Goal: Entertainment & Leisure: Consume media (video, audio)

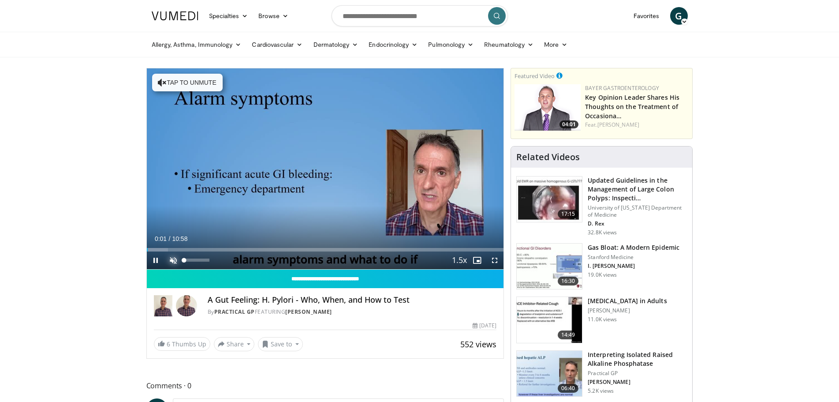
click at [175, 260] on span "Video Player" at bounding box center [173, 260] width 18 height 18
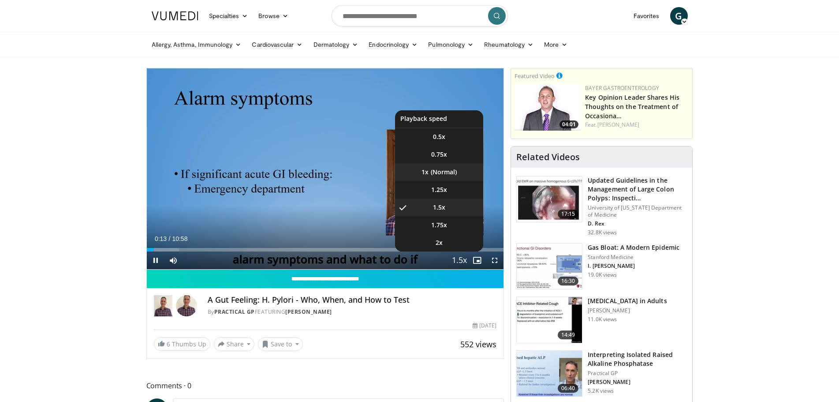
click at [437, 174] on li "1x" at bounding box center [439, 172] width 88 height 18
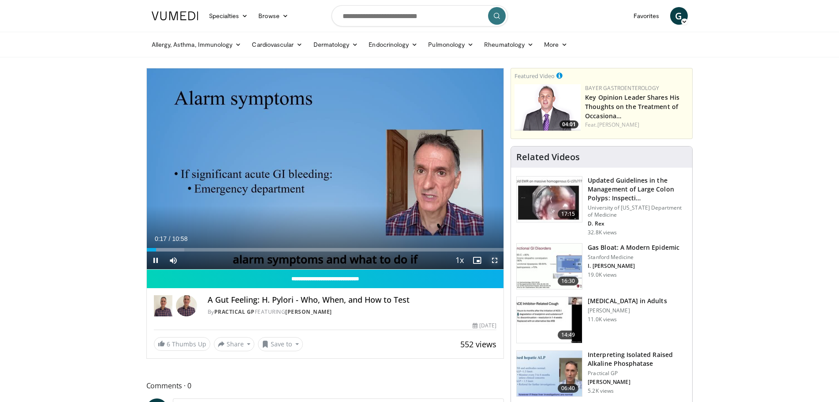
click at [493, 258] on span "Video Player" at bounding box center [495, 260] width 18 height 18
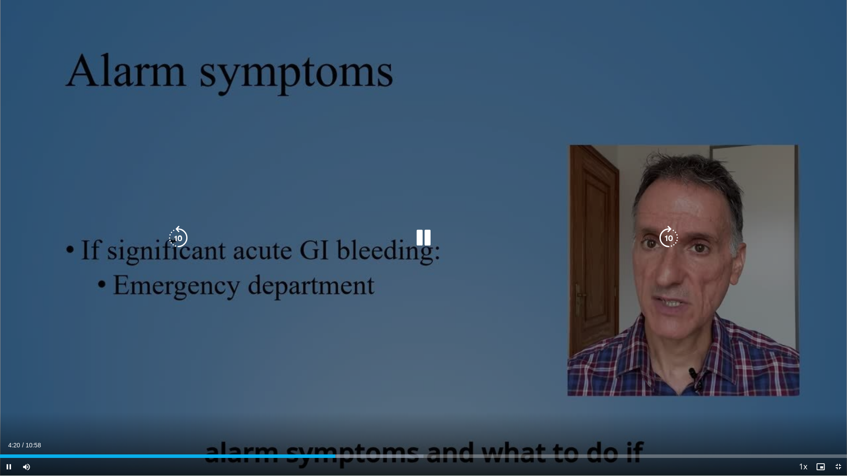
click at [183, 244] on icon "Video Player" at bounding box center [178, 238] width 25 height 25
click at [176, 242] on icon "Video Player" at bounding box center [178, 238] width 25 height 25
click at [180, 237] on icon "Video Player" at bounding box center [178, 238] width 25 height 25
click at [422, 240] on icon "Video Player" at bounding box center [423, 238] width 25 height 25
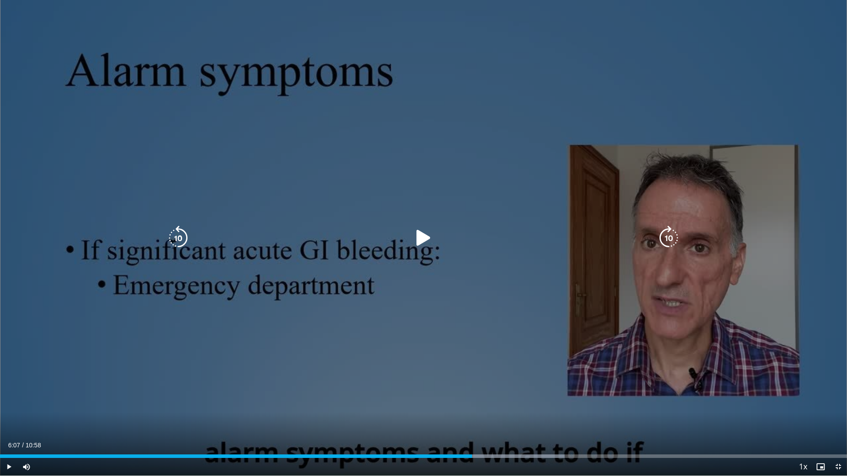
click at [420, 229] on icon "Video Player" at bounding box center [423, 238] width 25 height 25
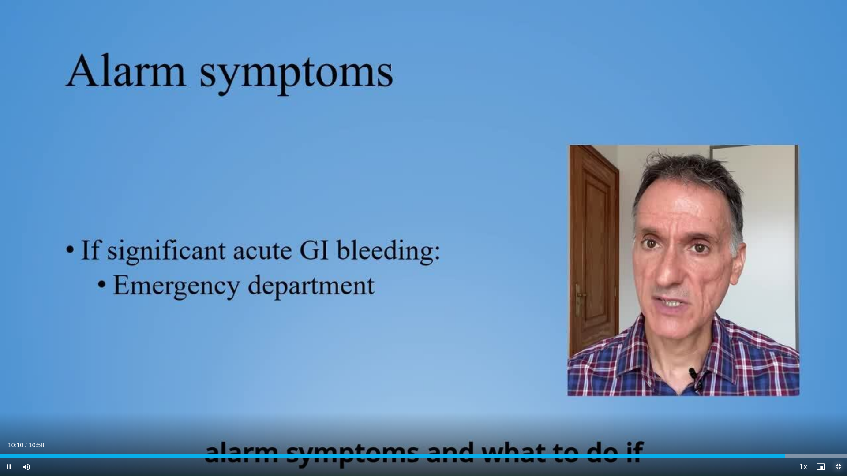
click at [837, 401] on span "Video Player" at bounding box center [838, 467] width 18 height 18
